Goal: Obtain resource: Obtain resource

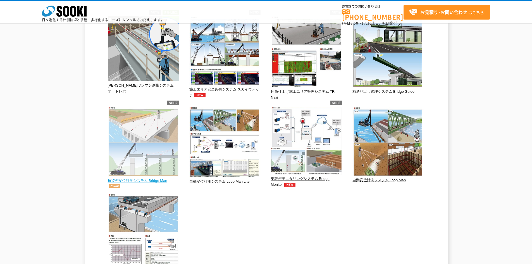
scroll to position [113, 0]
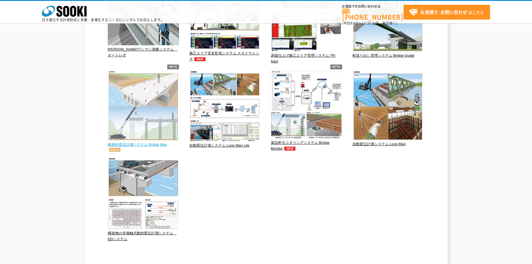
click at [139, 119] on img at bounding box center [143, 106] width 71 height 71
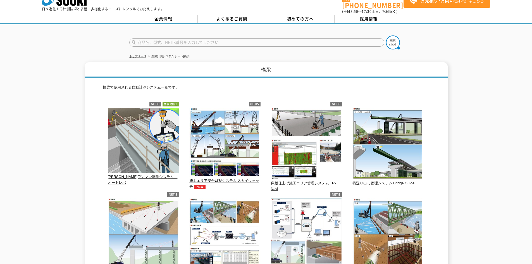
scroll to position [2, 0]
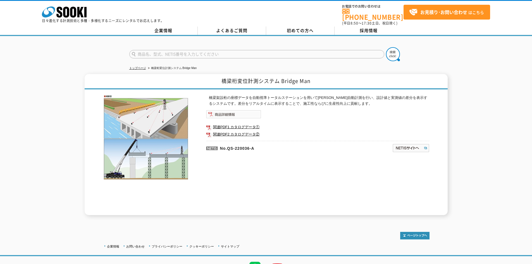
click at [225, 111] on img at bounding box center [233, 114] width 55 height 8
click at [228, 125] on link "関連PDF1 カタログデータ①" at bounding box center [318, 127] width 224 height 7
click at [231, 132] on link "関連PDF2 カタログデータ②" at bounding box center [318, 134] width 224 height 7
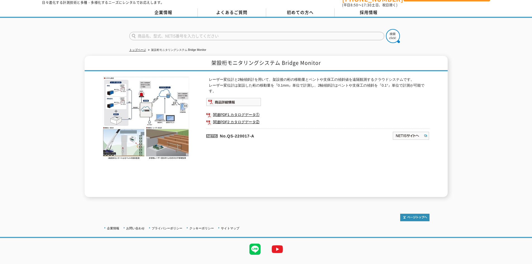
scroll to position [27, 0]
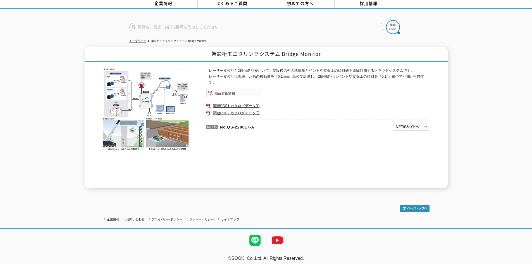
click at [221, 90] on img at bounding box center [233, 93] width 55 height 8
click at [231, 102] on link "関連PDF1 カタログデータ①" at bounding box center [318, 105] width 224 height 7
click at [221, 110] on link "関連PDF2 カタログデータ②" at bounding box center [318, 113] width 224 height 7
